Goal: Transaction & Acquisition: Purchase product/service

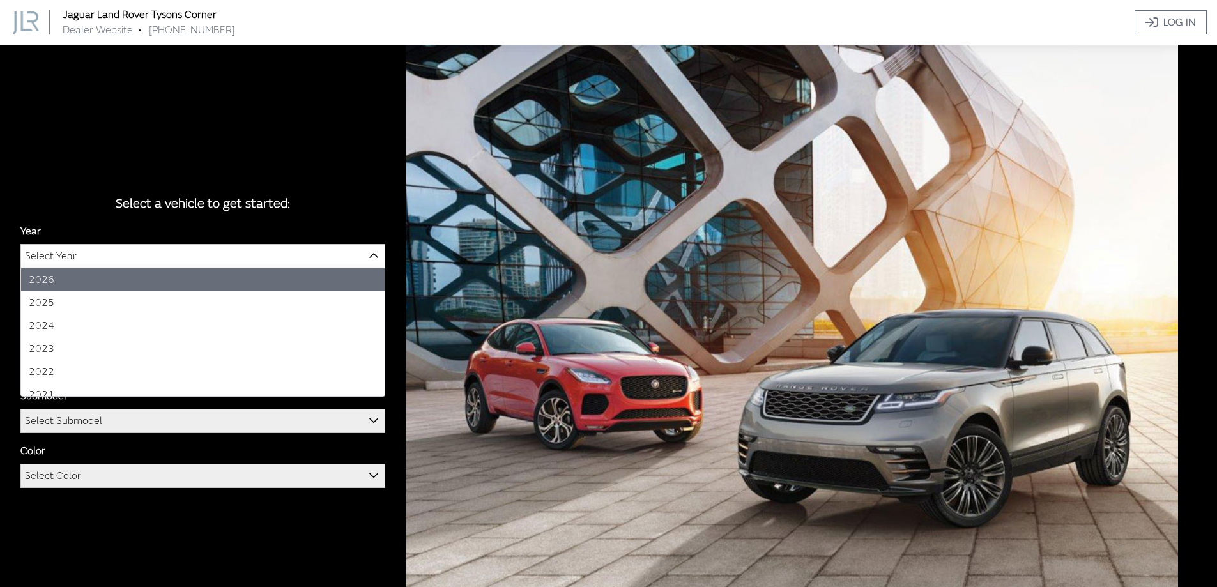
click at [160, 253] on span "Select Year" at bounding box center [202, 256] width 363 height 23
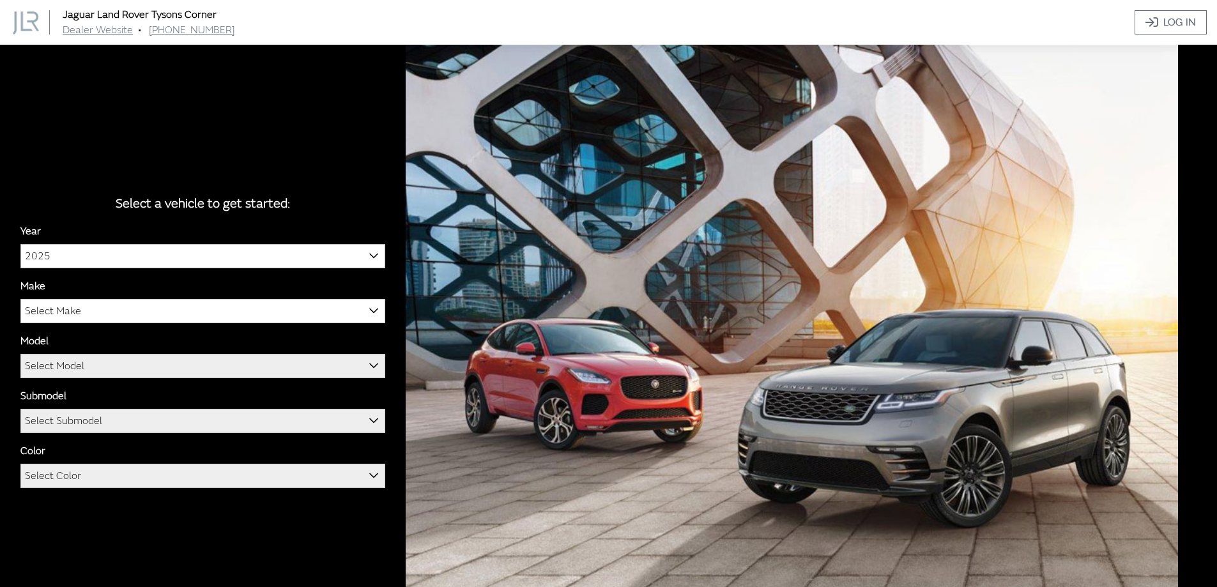
select select "43"
click at [110, 316] on span "Select Make" at bounding box center [202, 311] width 363 height 23
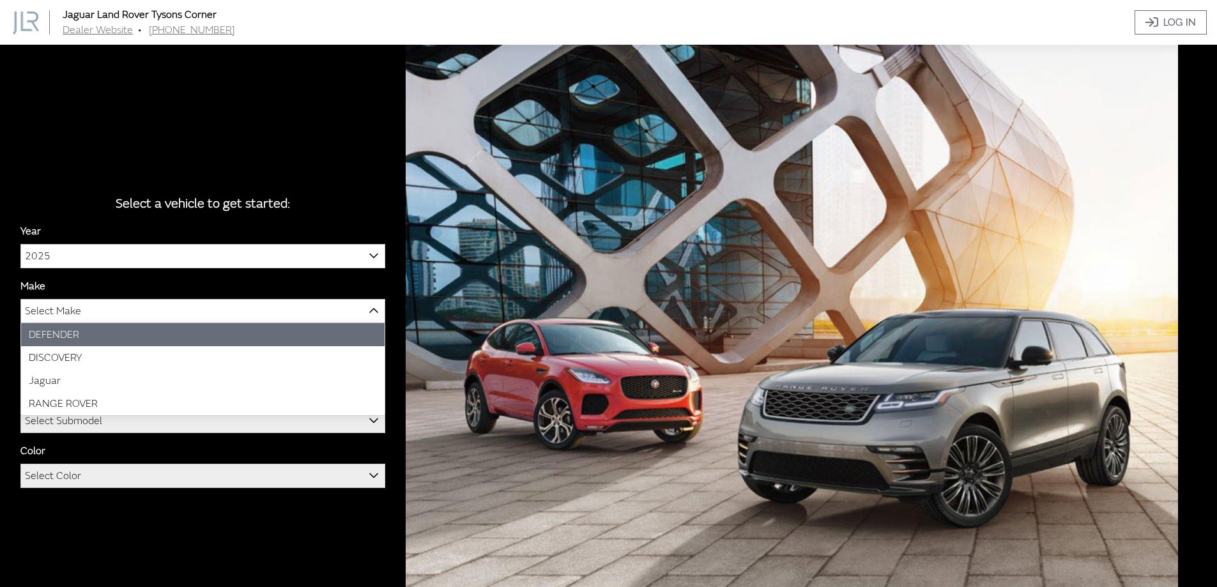
select select "64"
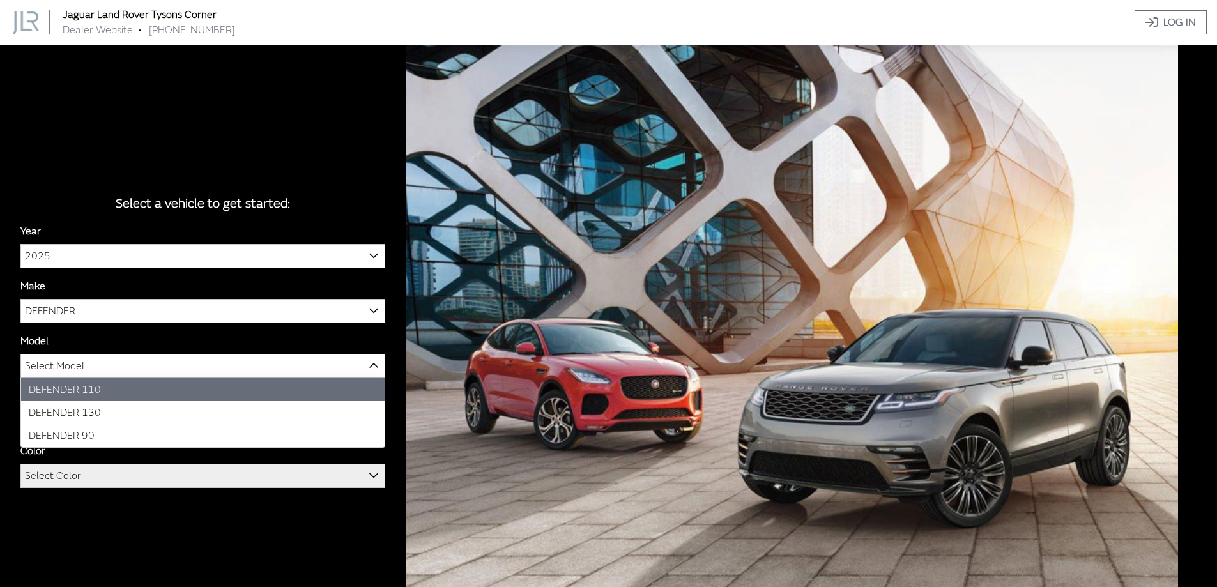
drag, startPoint x: 77, startPoint y: 366, endPoint x: 75, endPoint y: 372, distance: 6.7
click at [77, 368] on span "Select Model" at bounding box center [54, 365] width 59 height 23
select select "1342"
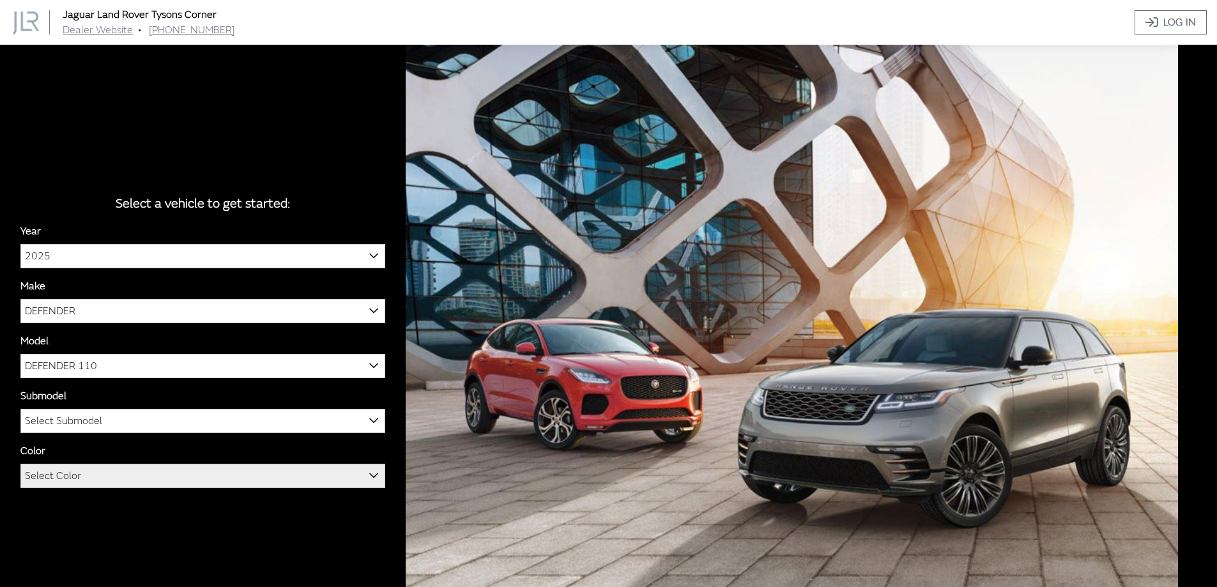
click at [73, 422] on span "Select Submodel" at bounding box center [63, 420] width 77 height 23
click at [73, 420] on span "V8" at bounding box center [202, 420] width 363 height 23
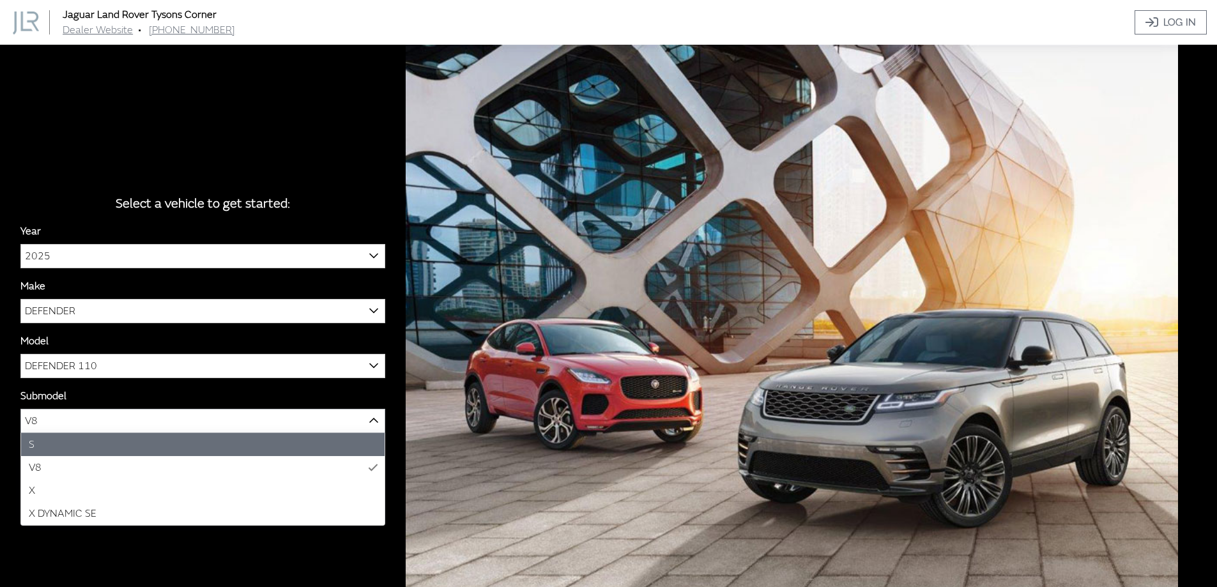
select select "129"
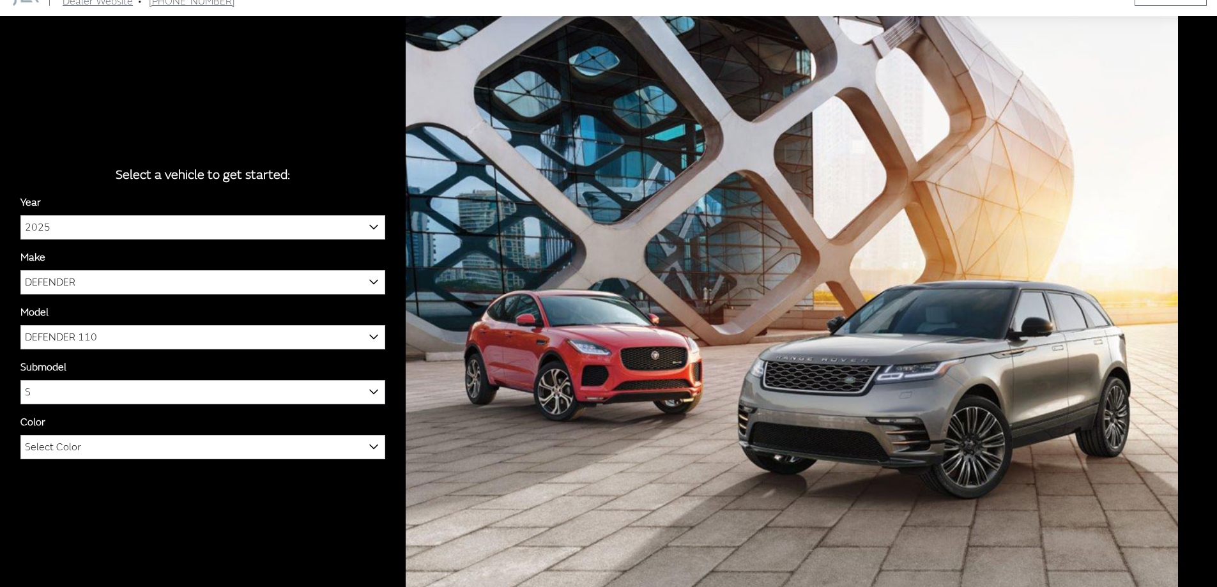
scroll to position [45, 0]
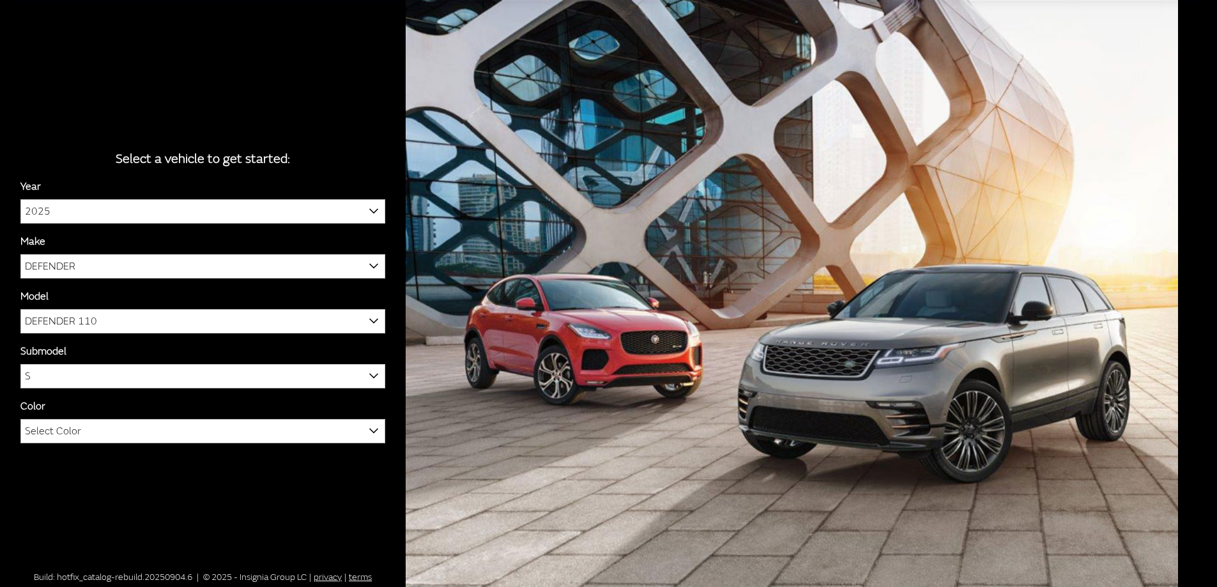
click at [52, 424] on span "Select Color" at bounding box center [53, 431] width 56 height 23
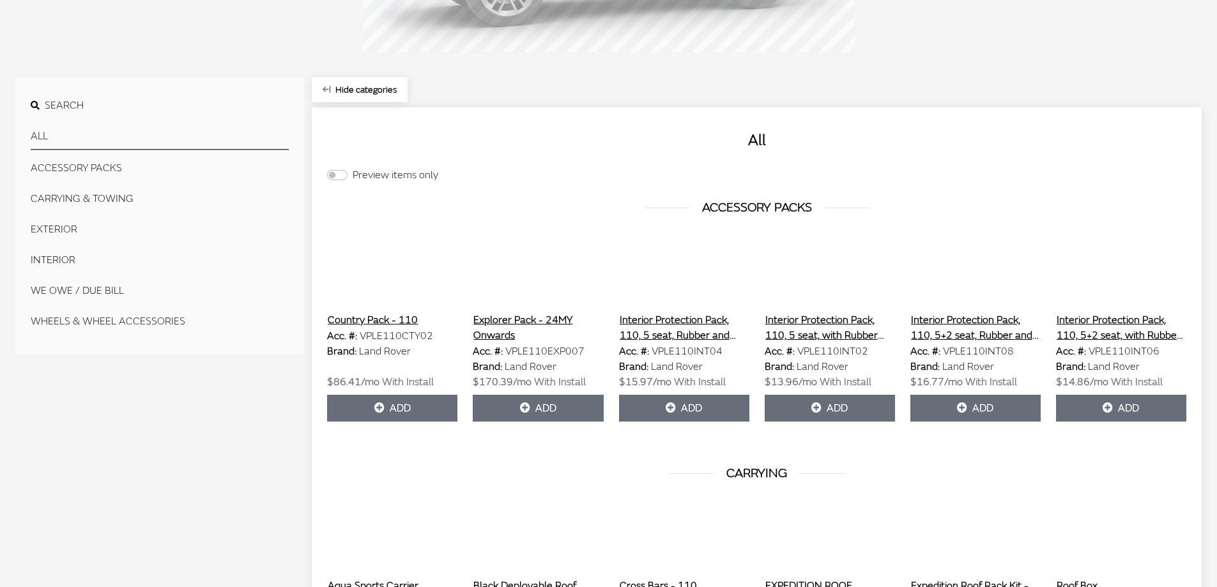
scroll to position [391, 0]
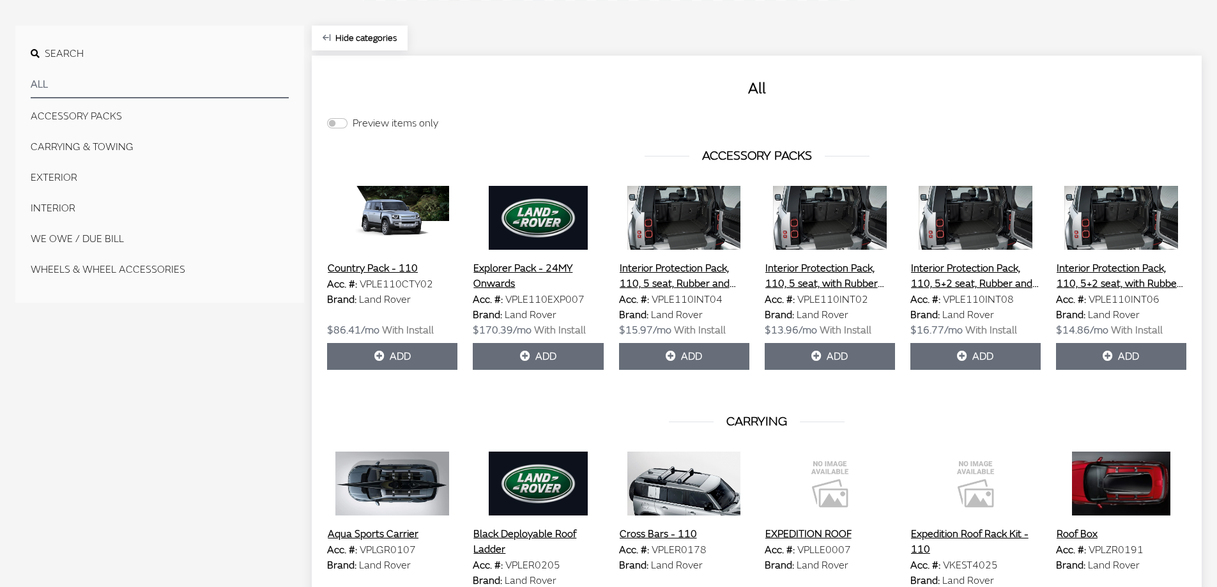
click at [49, 181] on button "EXTERIOR" at bounding box center [160, 178] width 258 height 26
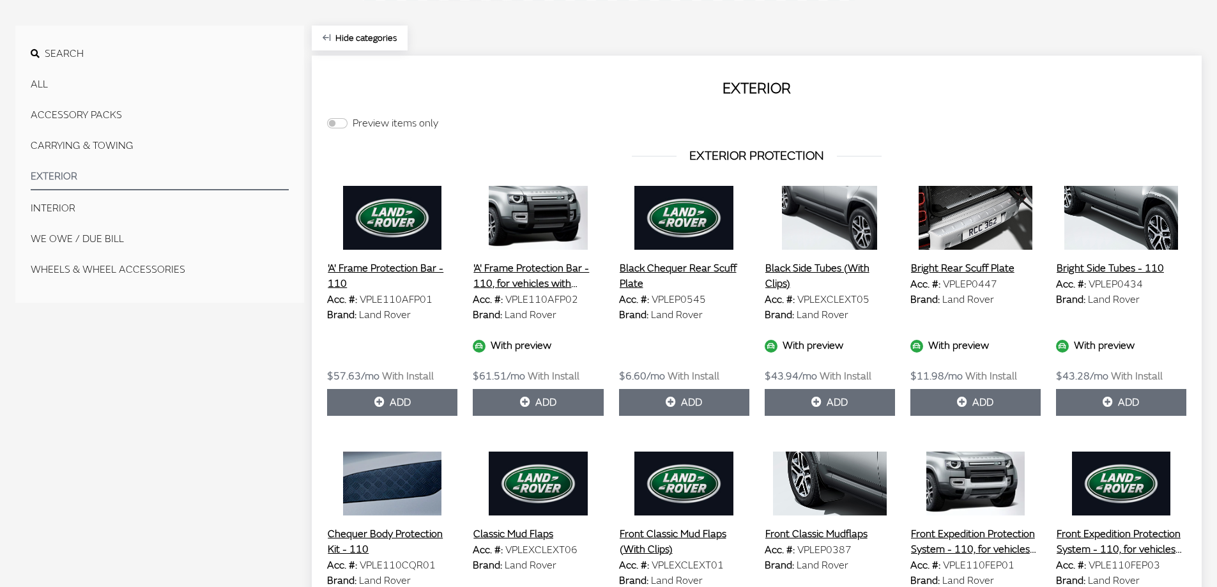
click at [79, 145] on button "CARRYING & TOWING" at bounding box center [160, 146] width 258 height 26
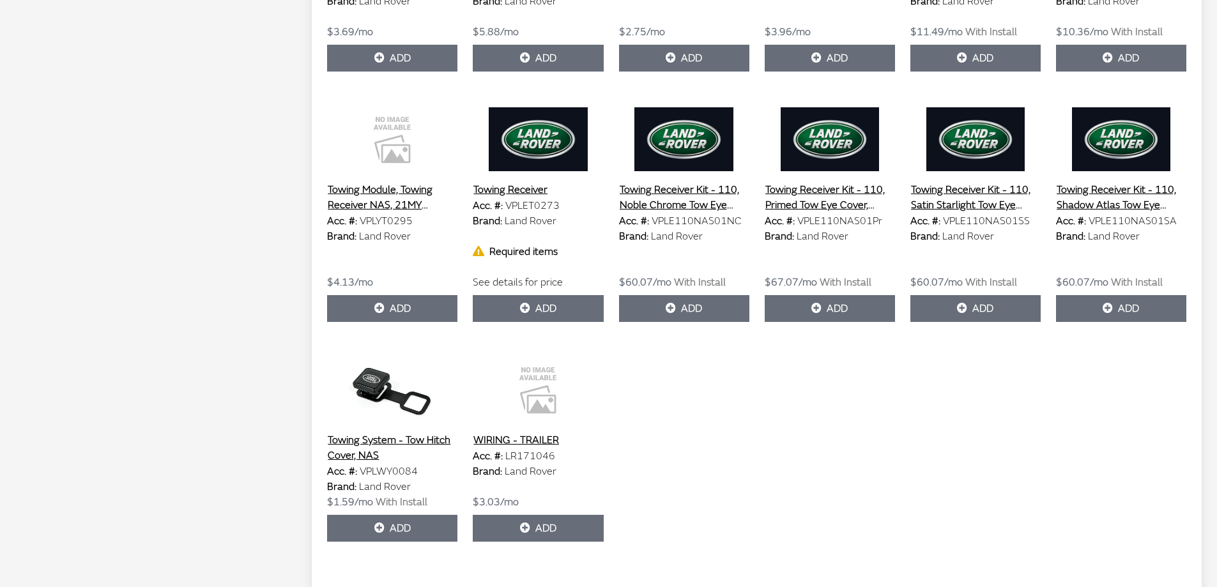
scroll to position [1323, 0]
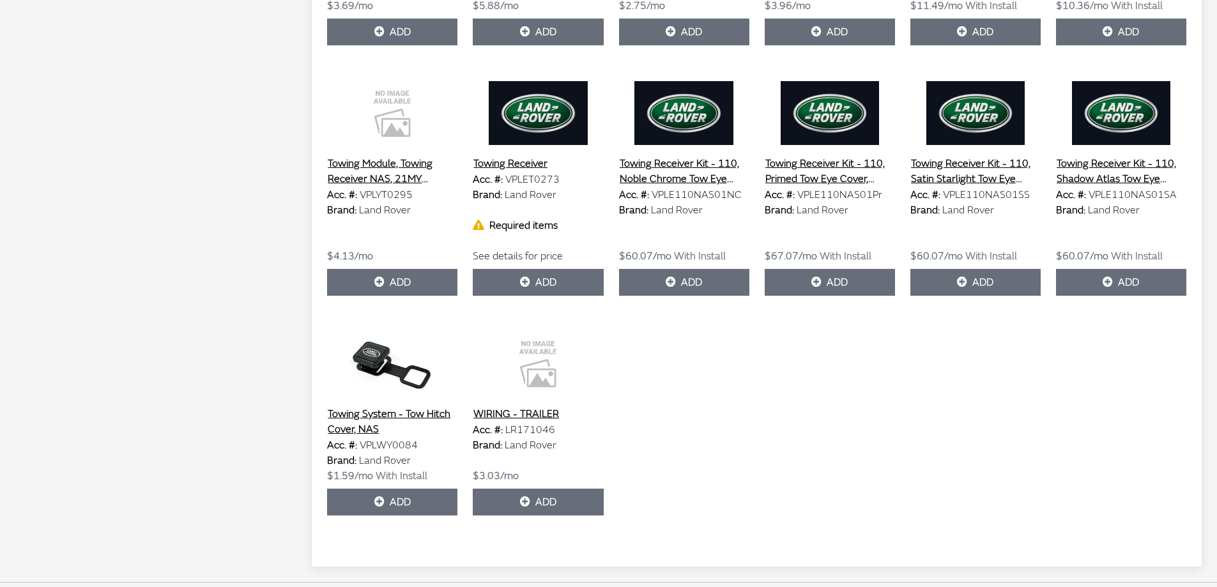
click at [671, 166] on button "Towing Receiver Kit - 110, Noble Chrome Tow Eye Cover, 23MY onwards" at bounding box center [684, 171] width 130 height 32
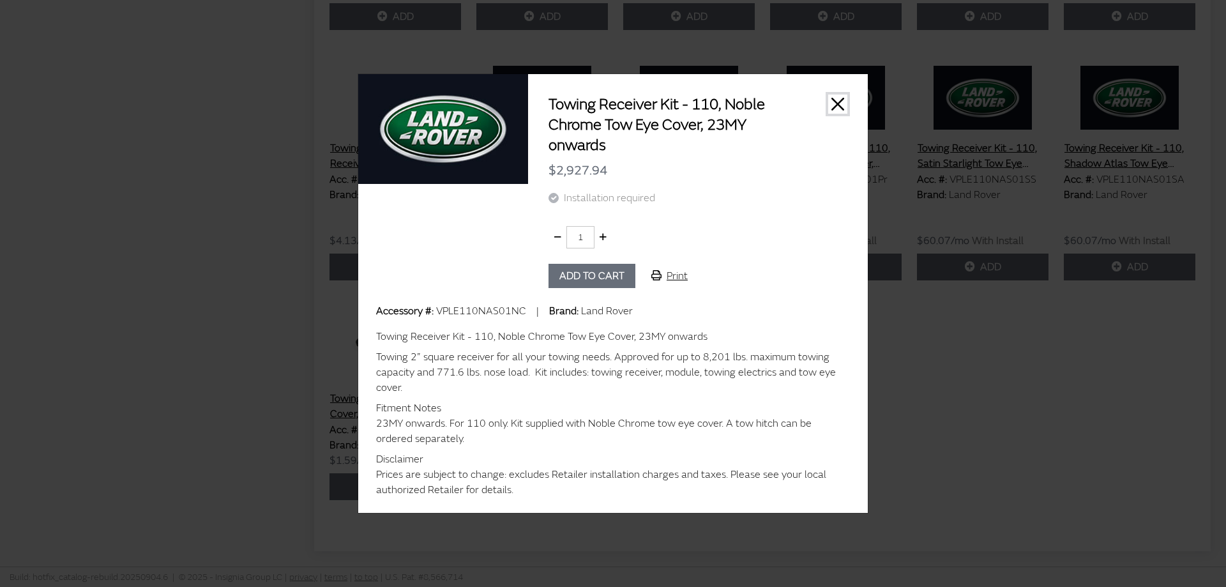
click at [834, 107] on button "Close" at bounding box center [837, 104] width 19 height 19
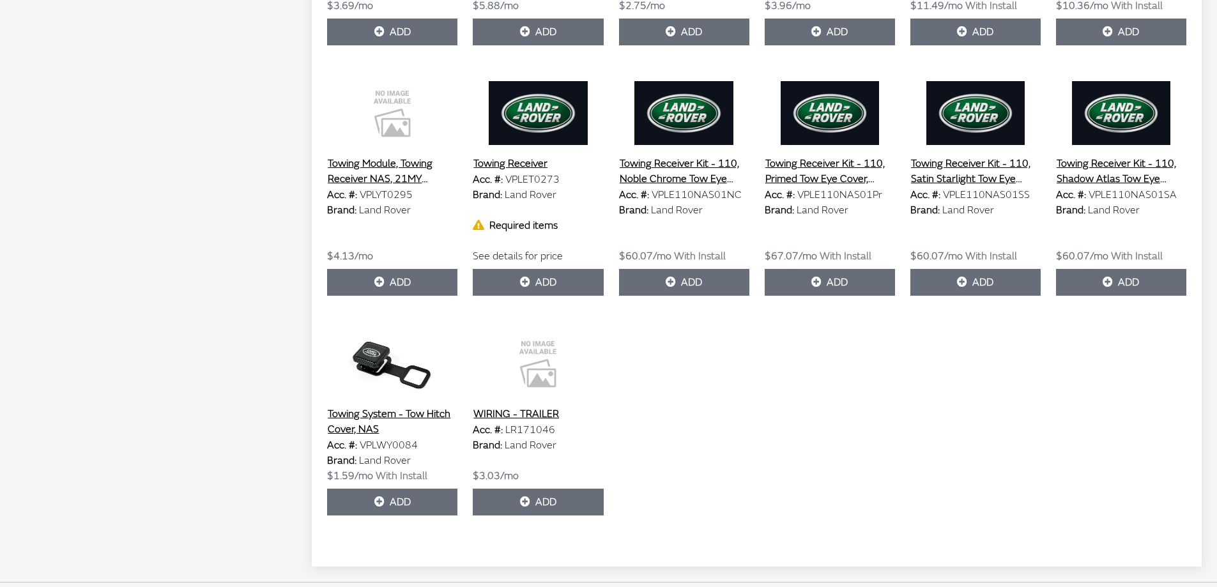
click at [656, 162] on button "Towing Receiver Kit - 110, Noble Chrome Tow Eye Cover, 23MY onwards" at bounding box center [684, 171] width 130 height 32
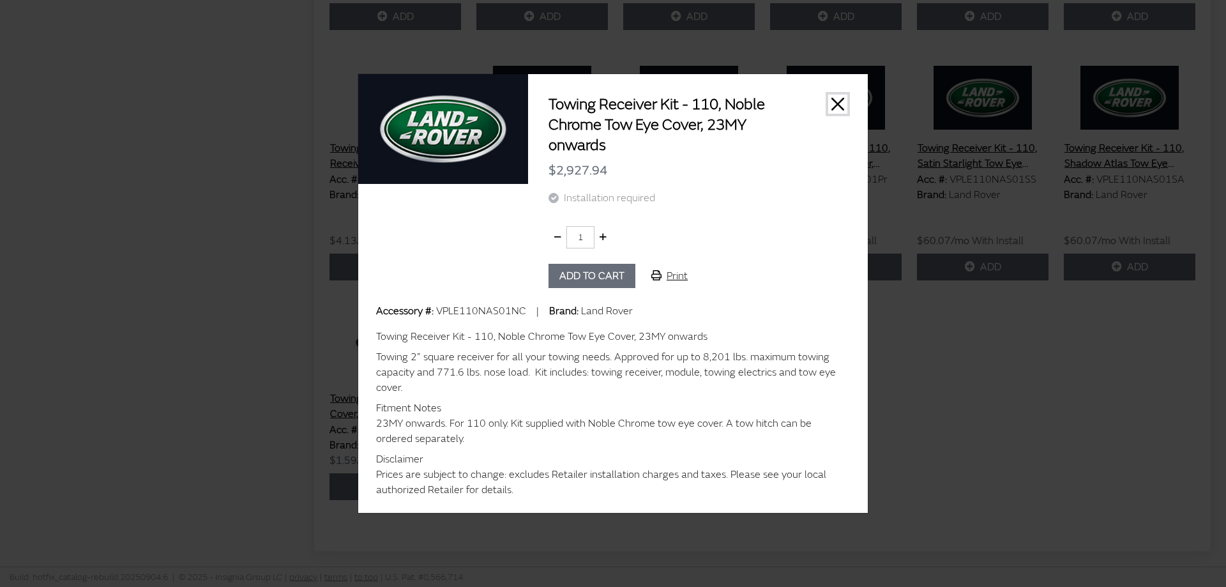
click at [838, 104] on button "Close" at bounding box center [837, 104] width 19 height 19
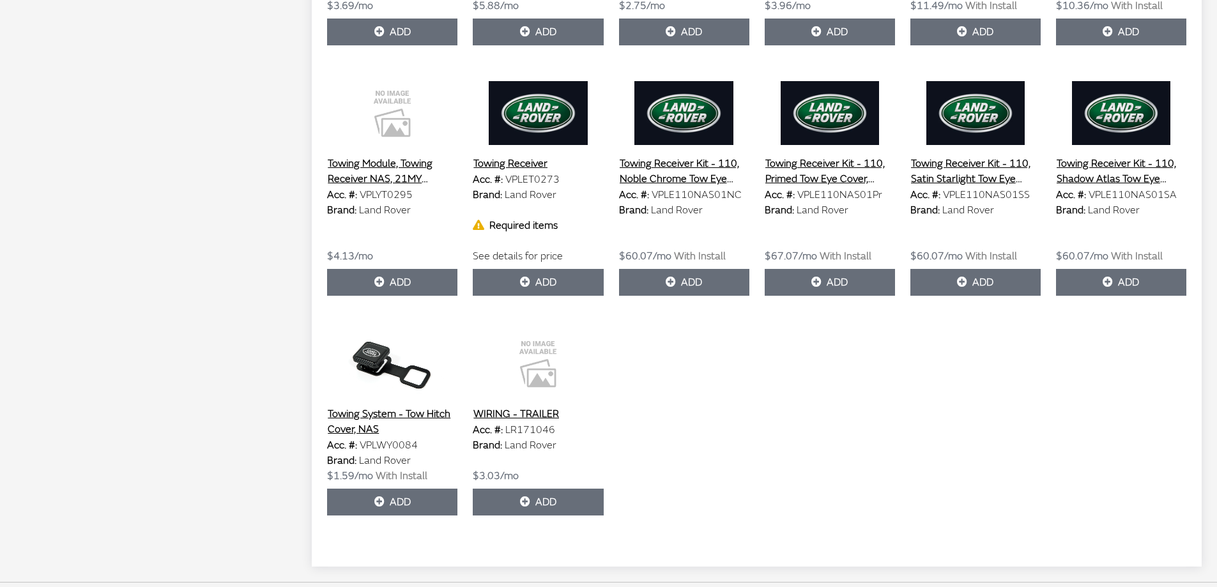
click at [659, 163] on button "Towing Receiver Kit - 110, Noble Chrome Tow Eye Cover, 23MY onwards" at bounding box center [684, 171] width 130 height 32
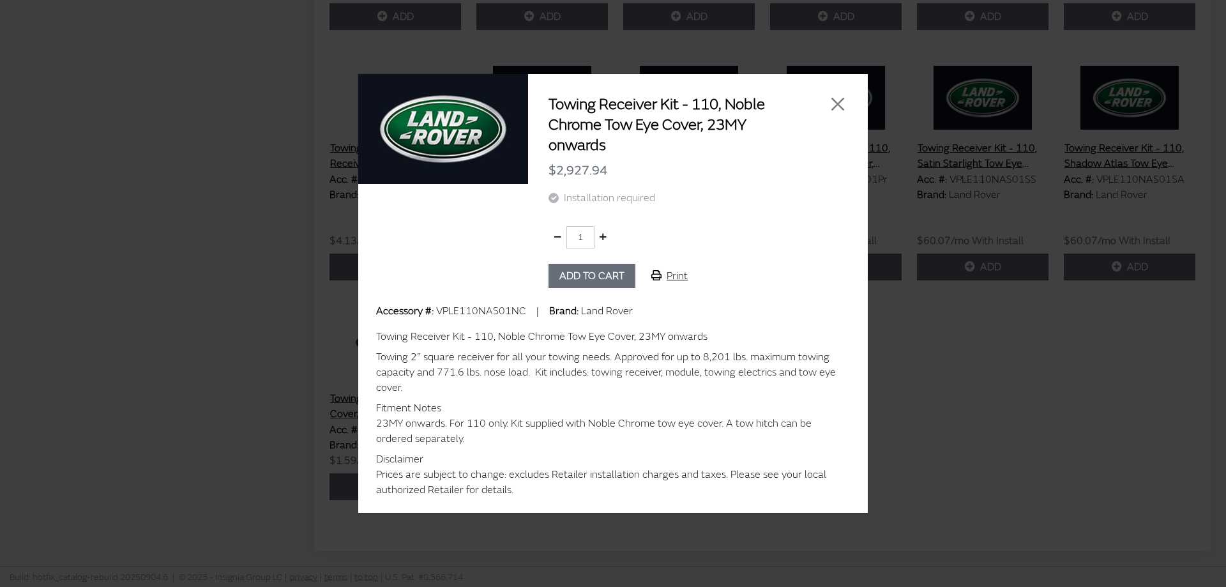
click at [835, 116] on div at bounding box center [829, 125] width 52 height 61
click at [835, 111] on button "Close" at bounding box center [837, 104] width 19 height 19
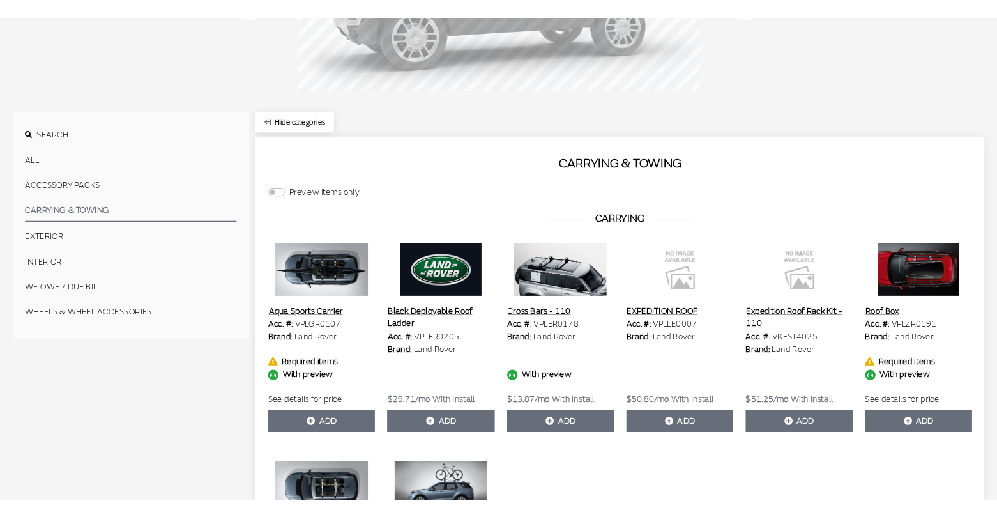
scroll to position [0, 0]
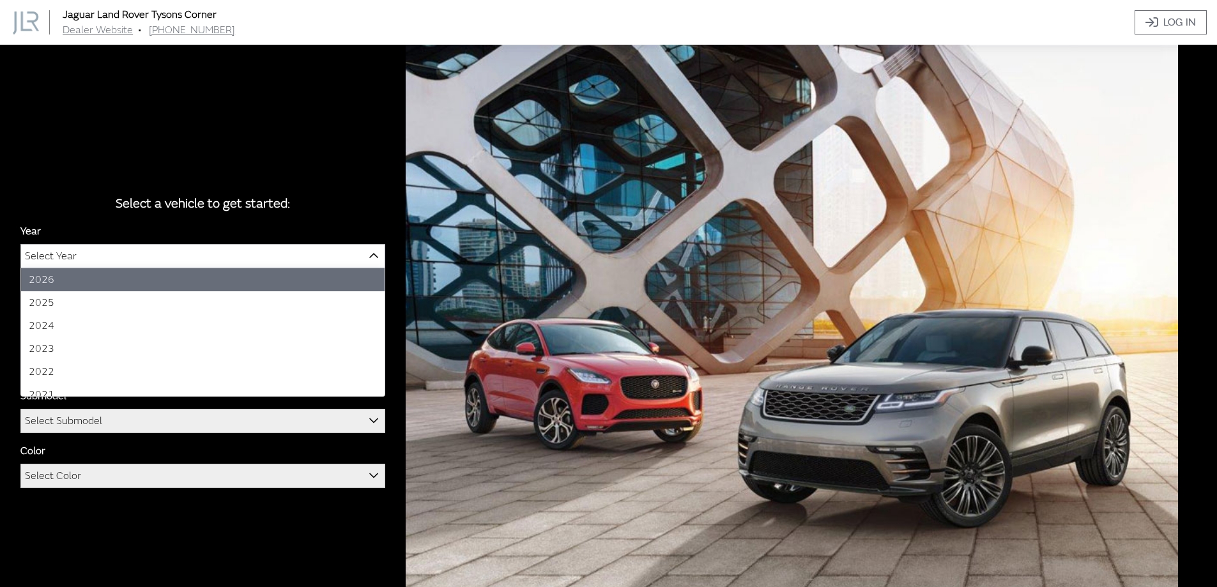
click at [220, 256] on span "Select Year" at bounding box center [202, 256] width 363 height 23
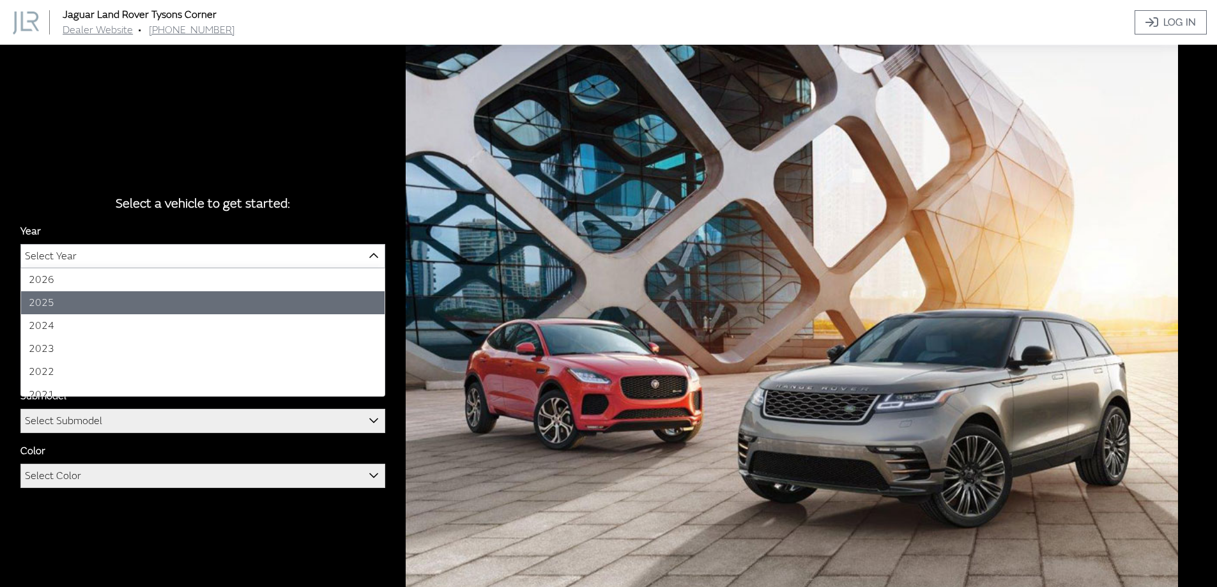
select select "43"
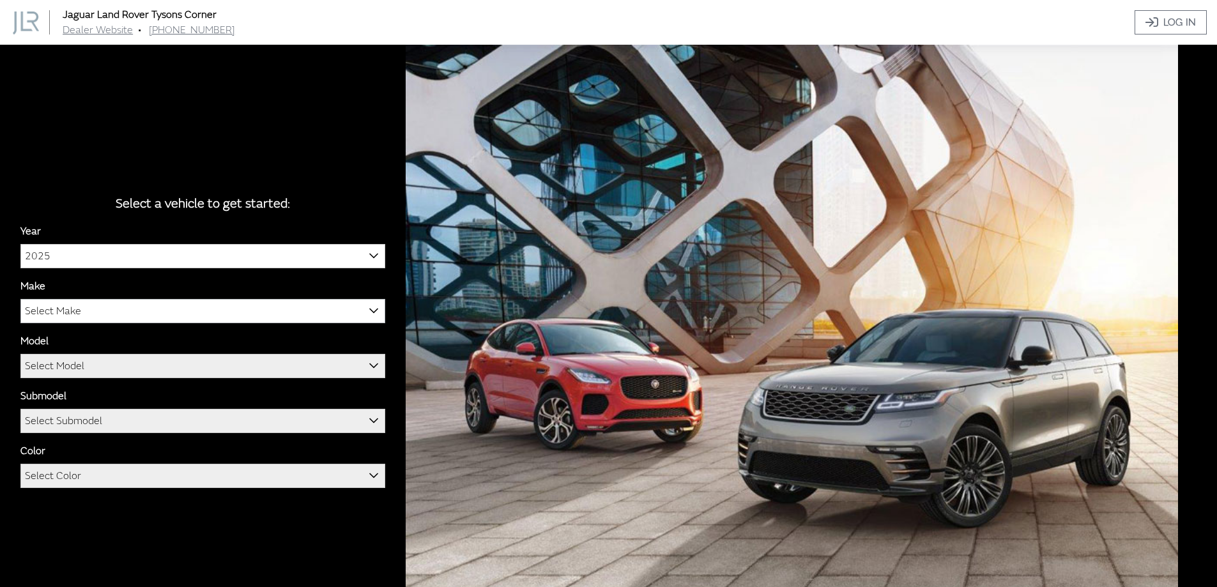
click at [112, 308] on span "Select Make" at bounding box center [202, 311] width 363 height 23
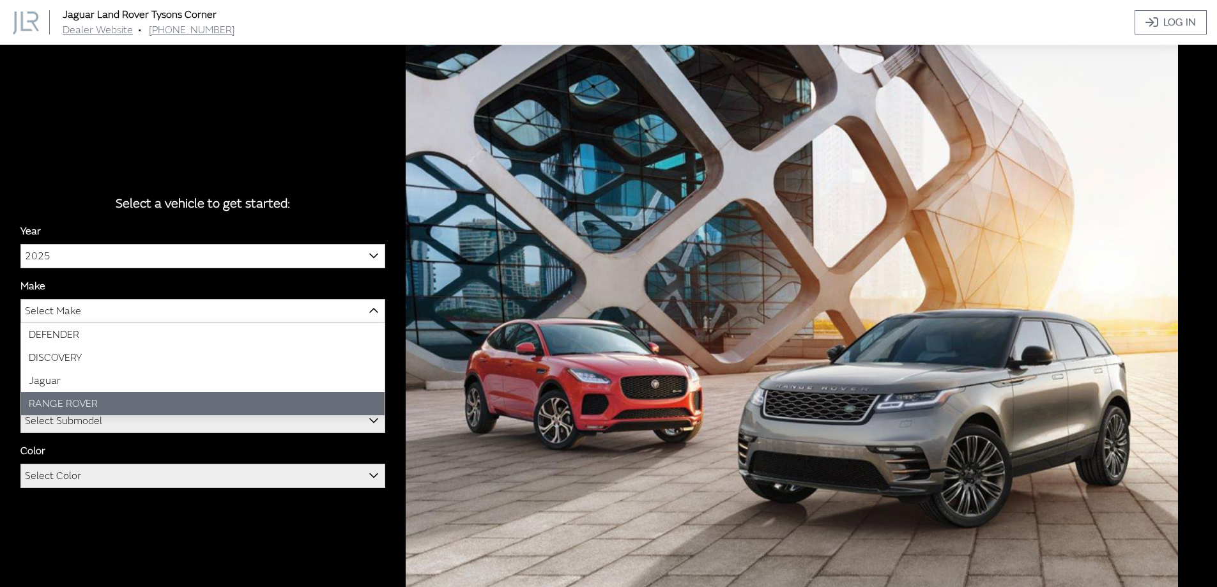
select select "66"
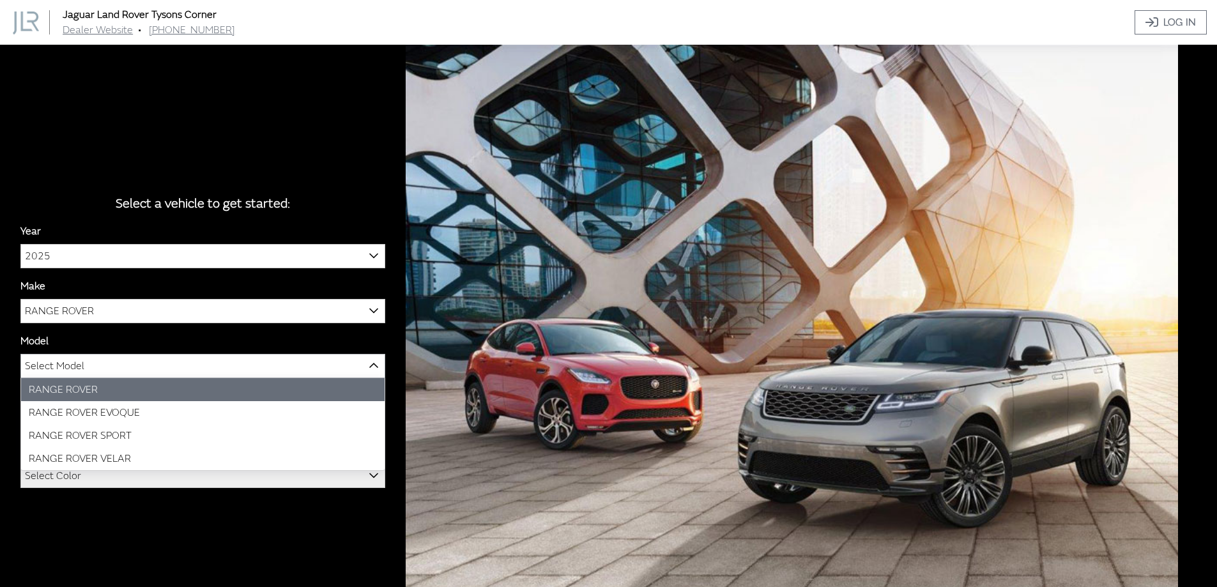
click at [68, 358] on span "Select Model" at bounding box center [54, 365] width 59 height 23
select select "1348"
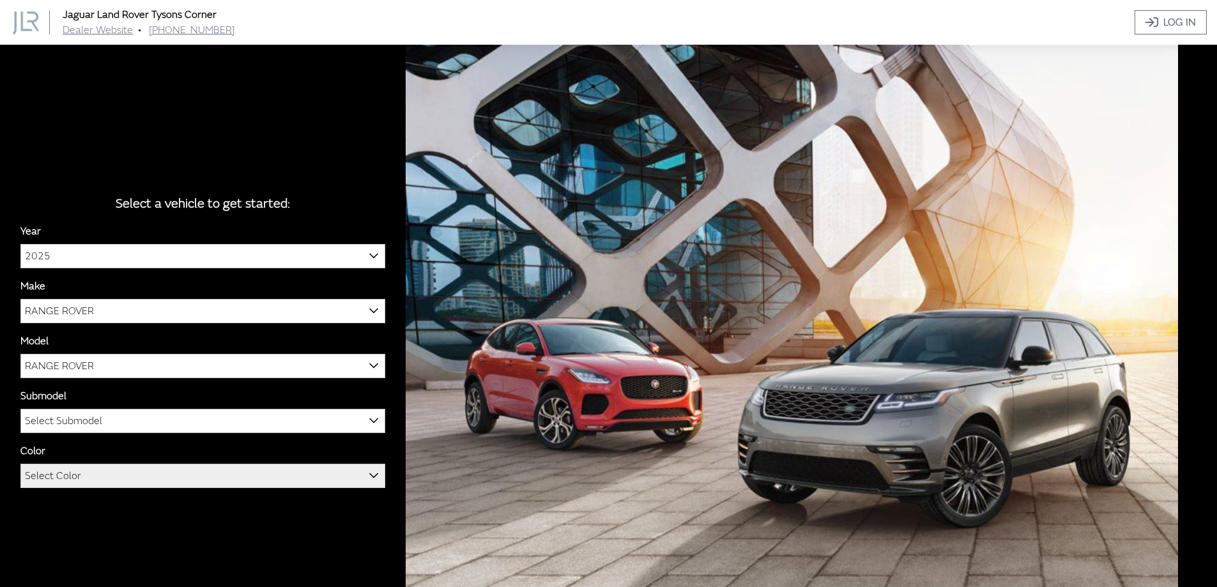
click at [63, 422] on span "Select Submodel" at bounding box center [63, 420] width 77 height 23
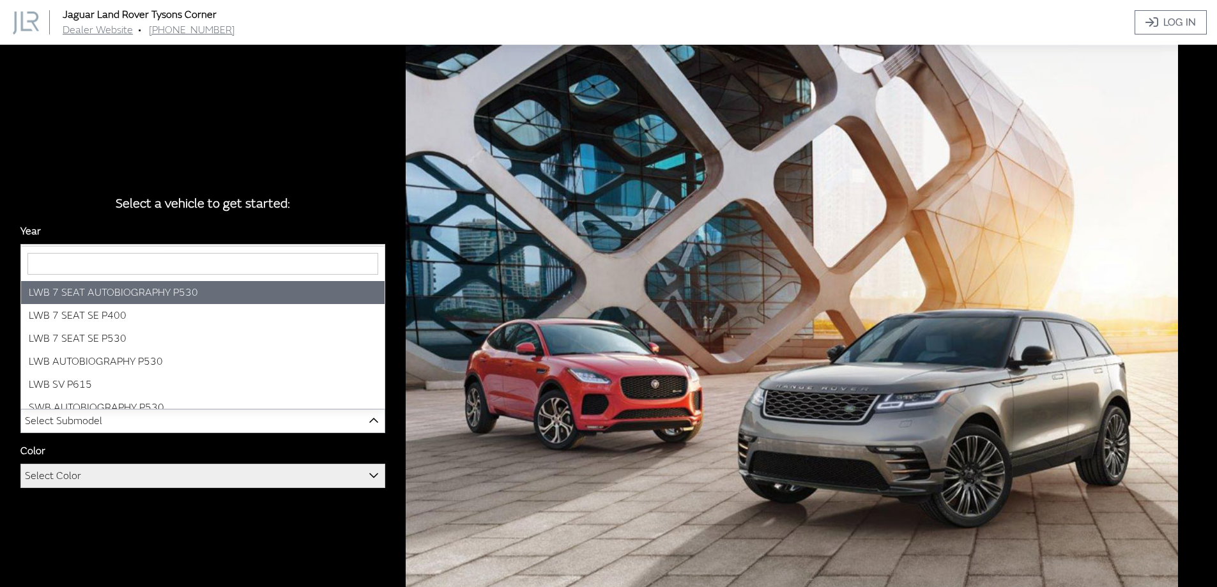
select select "4281"
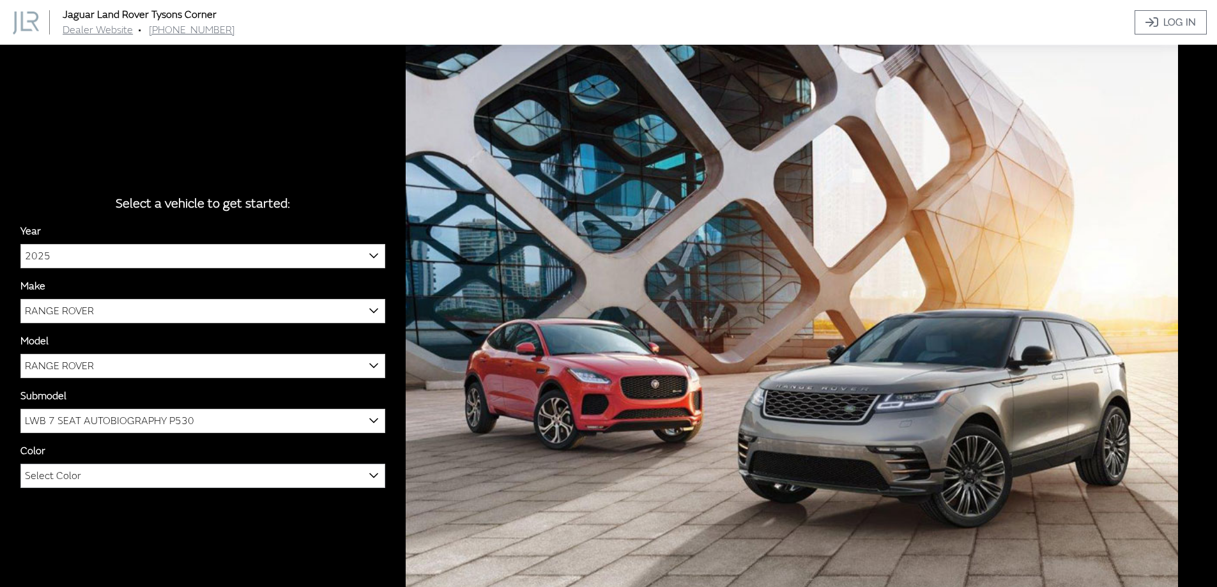
click at [62, 475] on span "Select Color" at bounding box center [53, 475] width 56 height 23
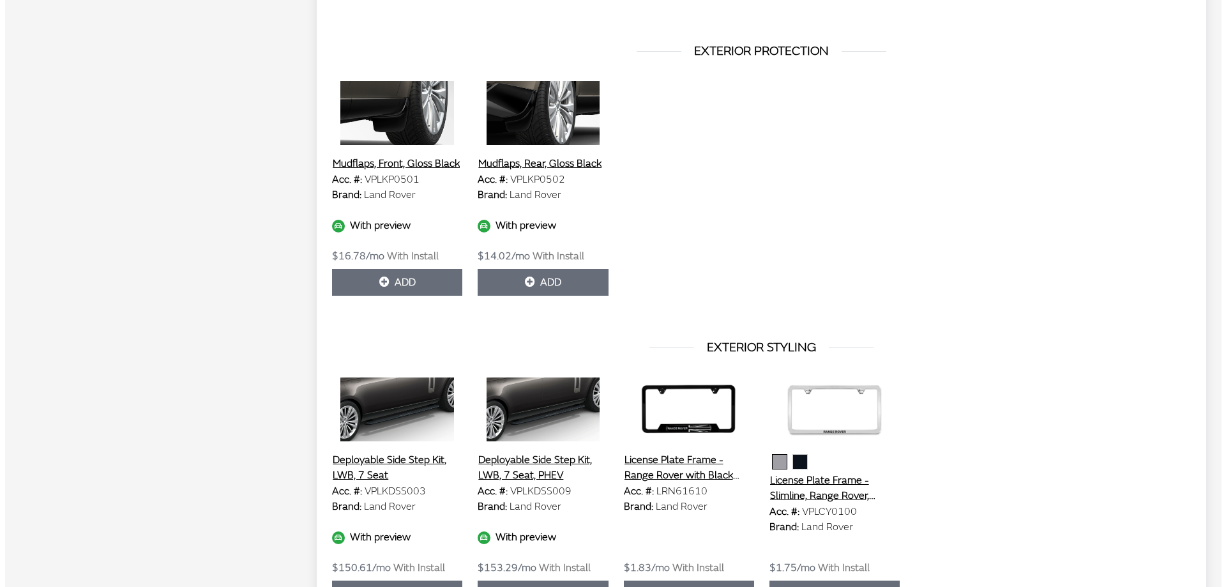
scroll to position [1243, 0]
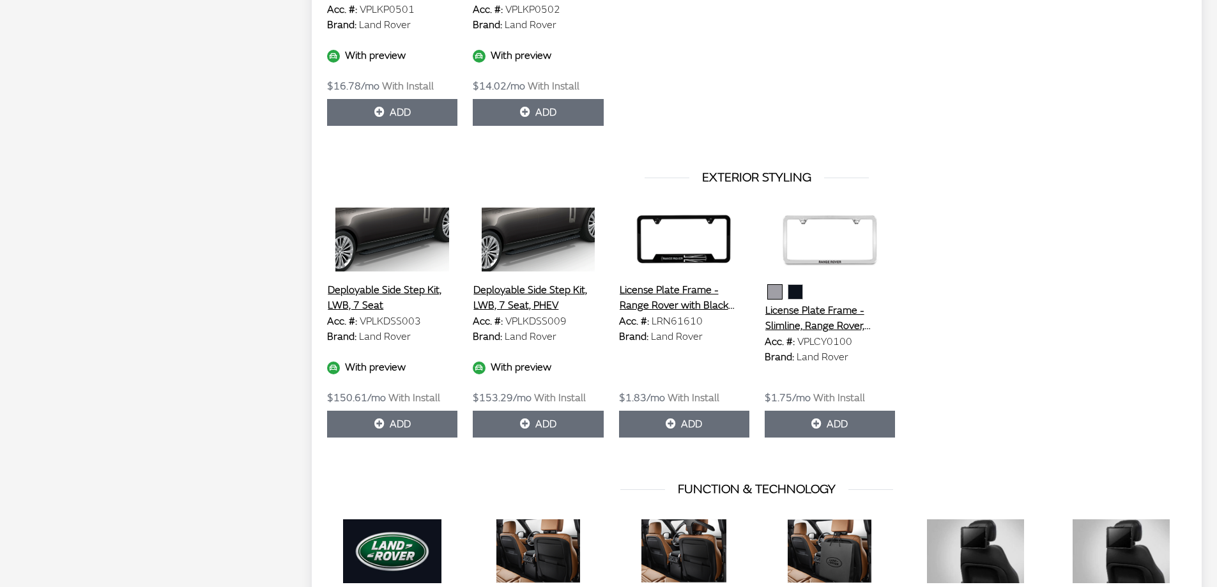
click at [379, 292] on button "Deployable Side Step Kit, LWB, 7 Seat" at bounding box center [392, 298] width 130 height 32
